Goal: Information Seeking & Learning: Find specific page/section

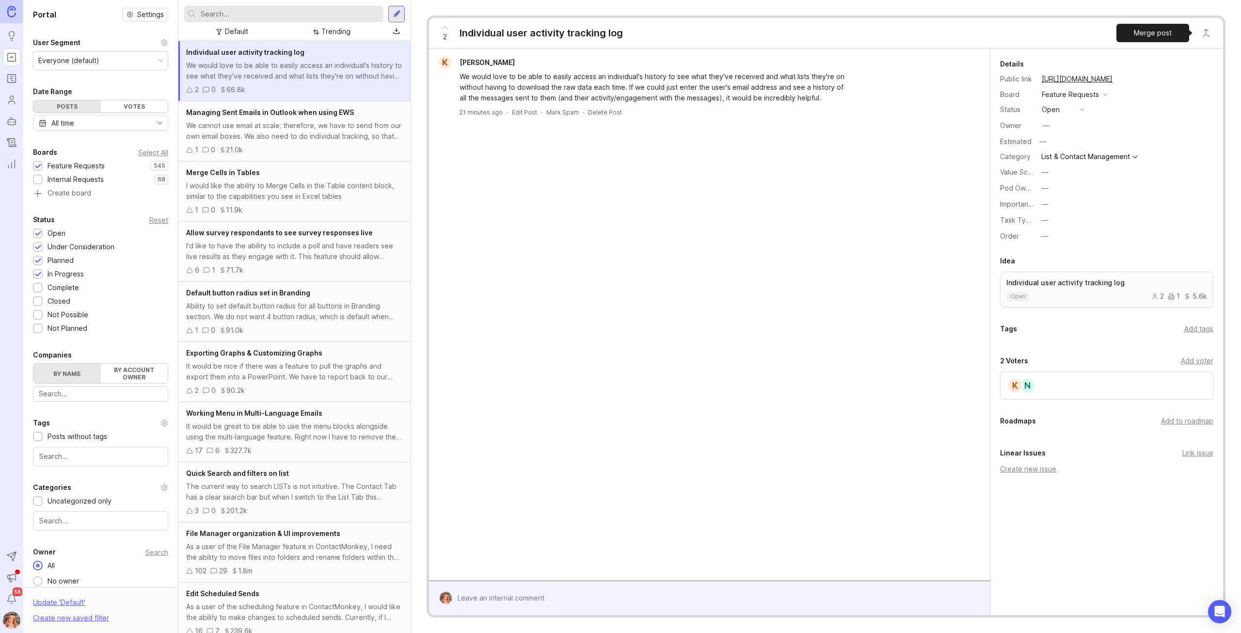
click at [1201, 33] on button "Close button" at bounding box center [1206, 32] width 19 height 19
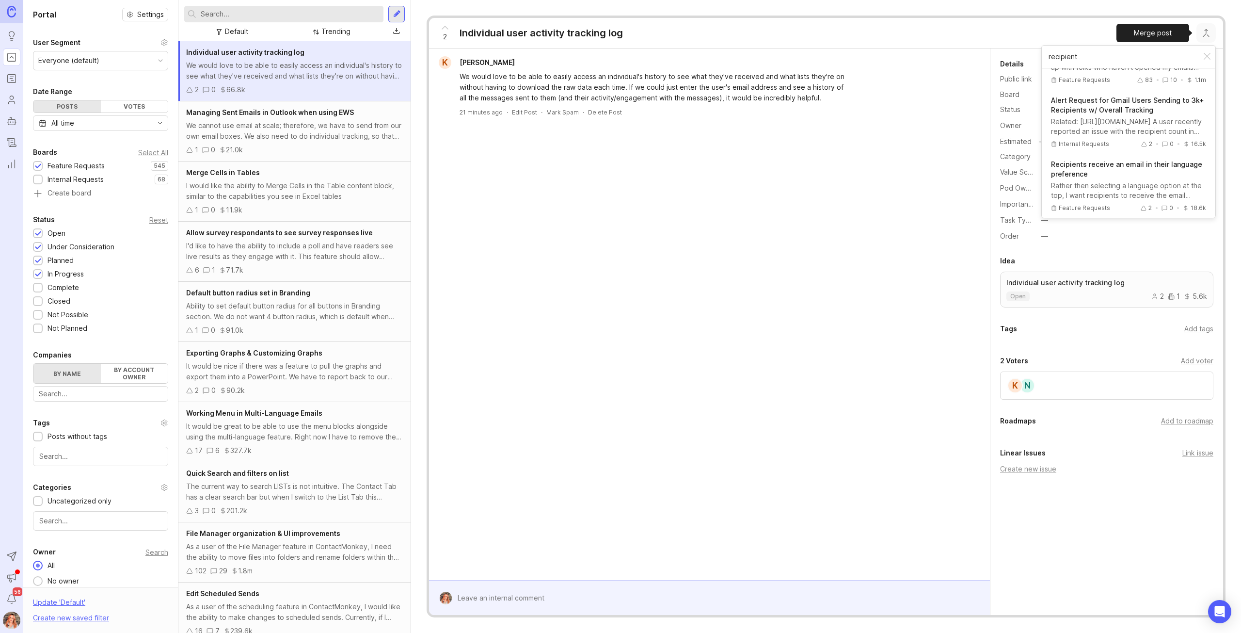
scroll to position [388, 0]
type input "recipient"
click at [274, 18] on input "text" at bounding box center [290, 14] width 179 height 11
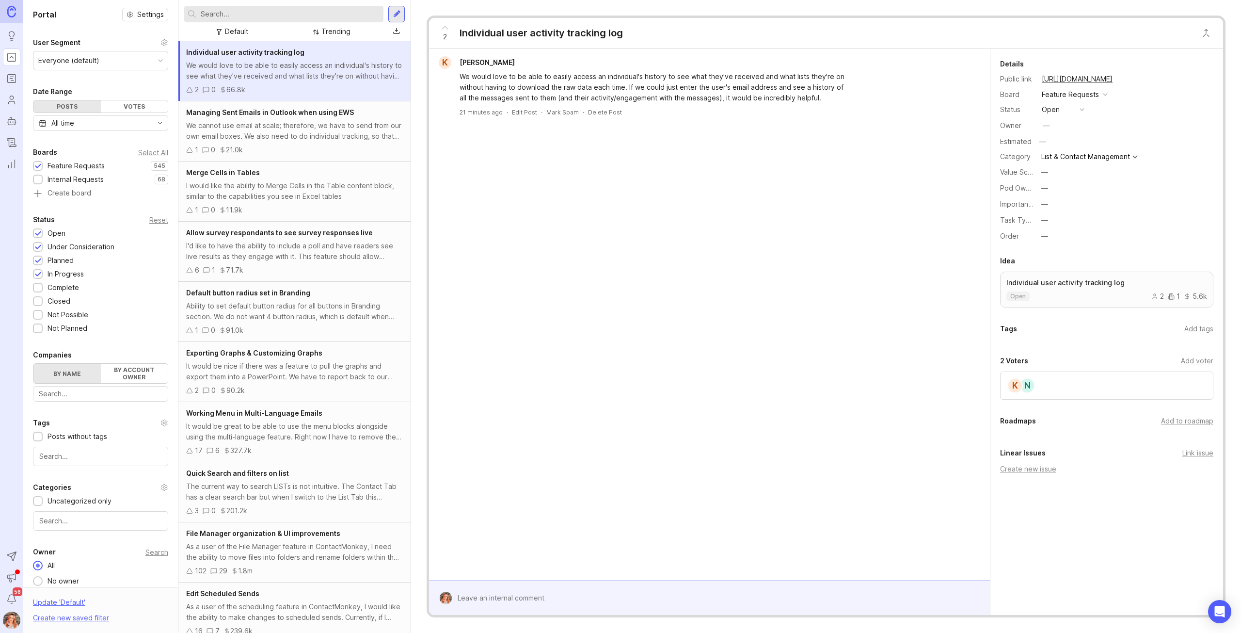
click at [274, 16] on input "text" at bounding box center [290, 14] width 179 height 11
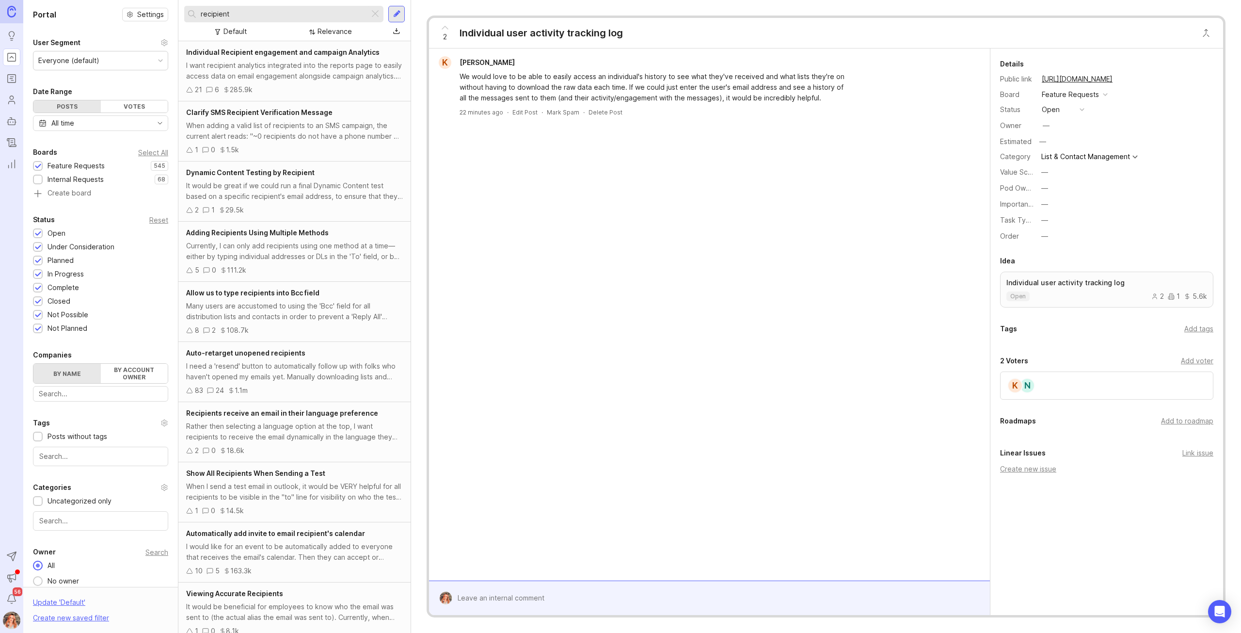
type input "recipient"
click at [281, 64] on div "I want recipient analytics integrated into the reports page to easily access da…" at bounding box center [294, 70] width 217 height 21
click at [1205, 34] on button "Close button" at bounding box center [1206, 32] width 19 height 19
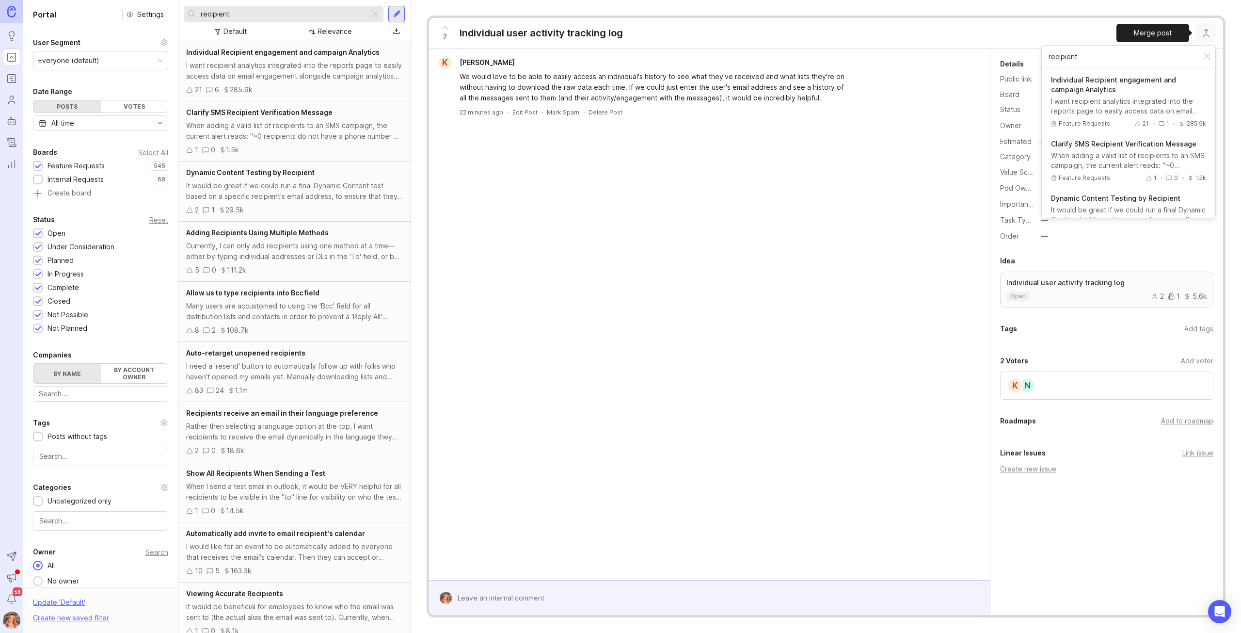
type input "recipient"
click at [1112, 84] on p "Individual Recipient engagement and campaign Analytics" at bounding box center [1128, 84] width 155 height 19
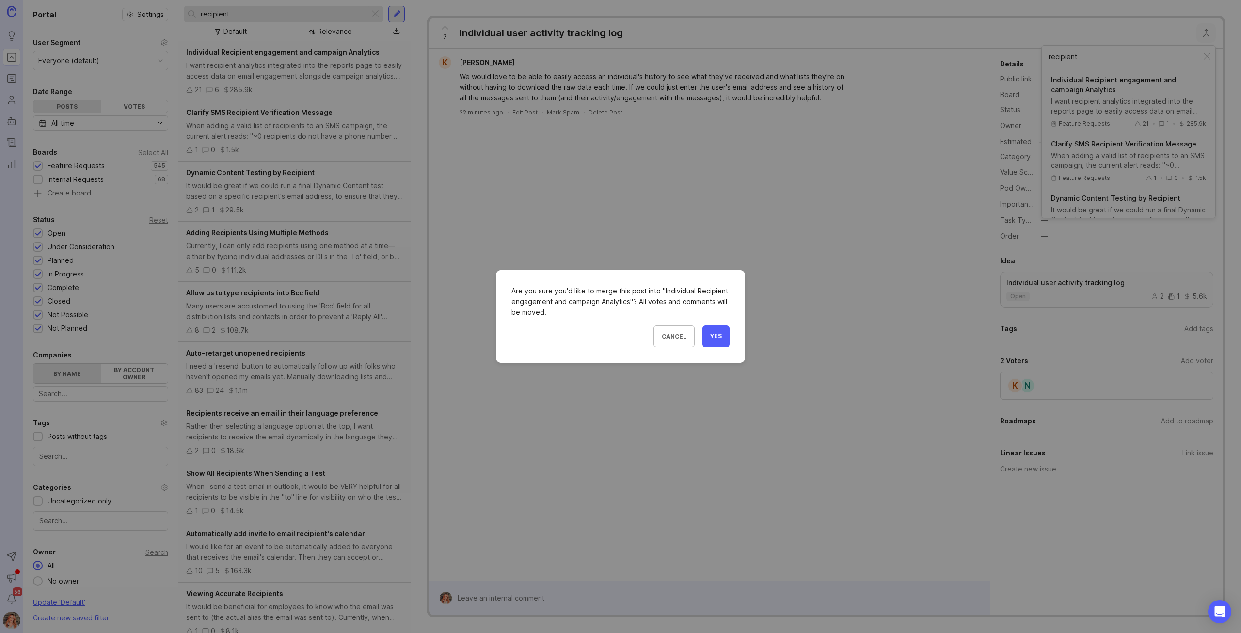
click at [724, 340] on button "Yes" at bounding box center [716, 336] width 27 height 22
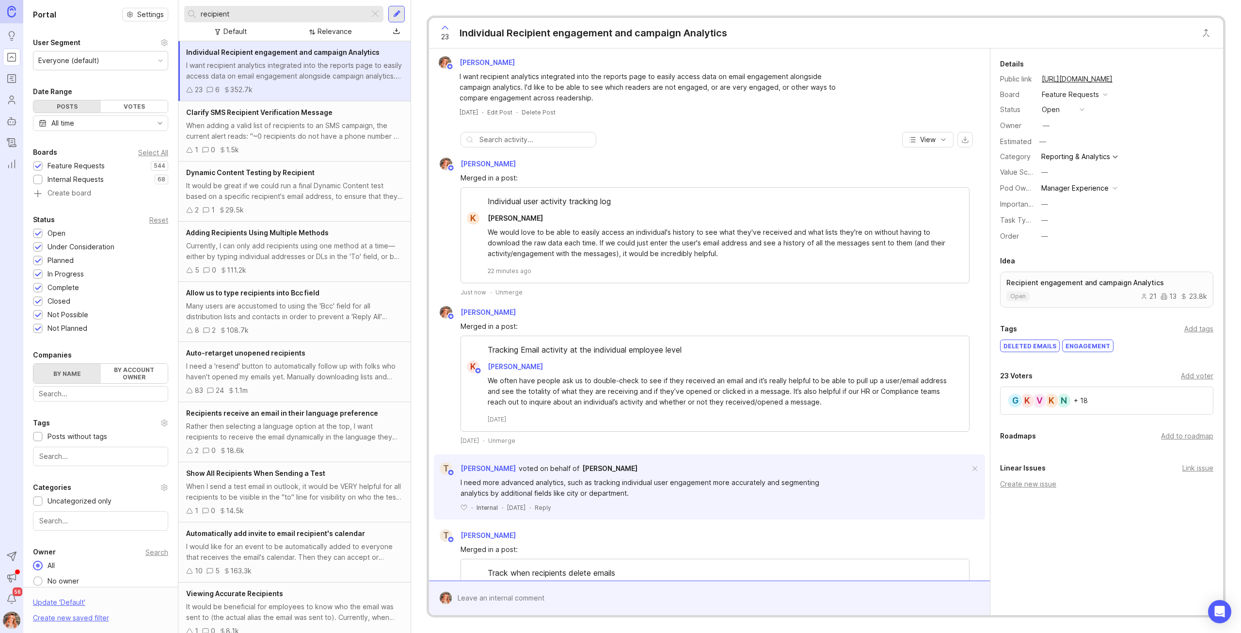
click at [378, 14] on div at bounding box center [375, 14] width 12 height 13
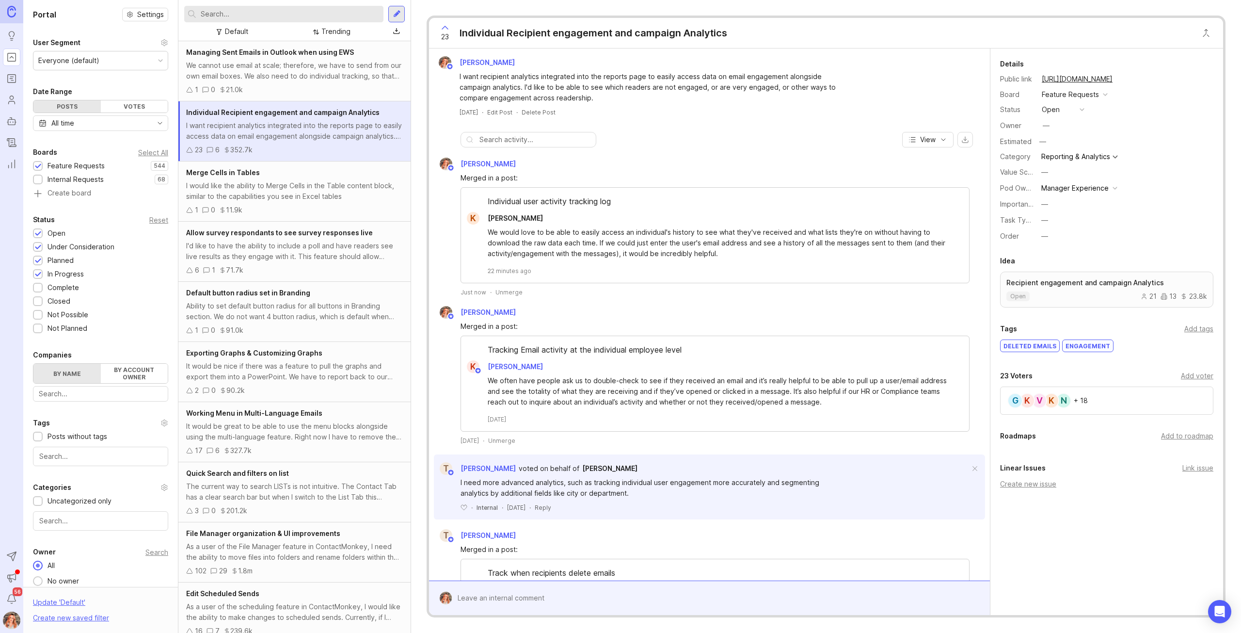
click at [1129, 78] on button "copy icon" at bounding box center [1123, 79] width 14 height 14
click at [231, 15] on input "text" at bounding box center [290, 14] width 179 height 11
type input "merge table cells"
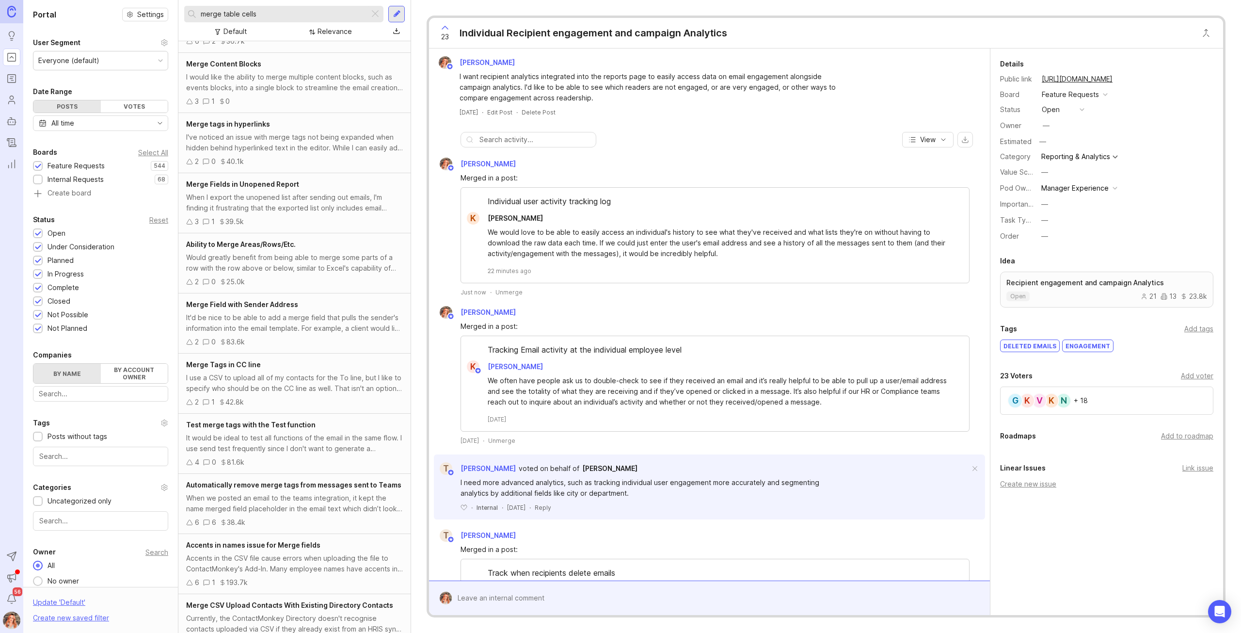
scroll to position [337, 0]
